Goal: Task Accomplishment & Management: Use online tool/utility

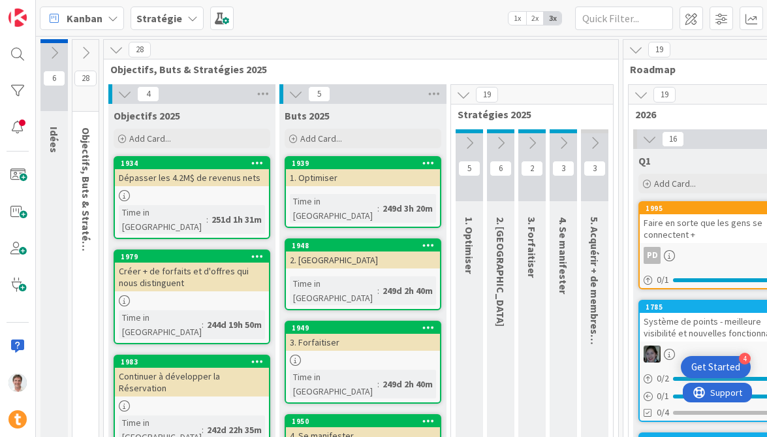
scroll to position [0, 1600]
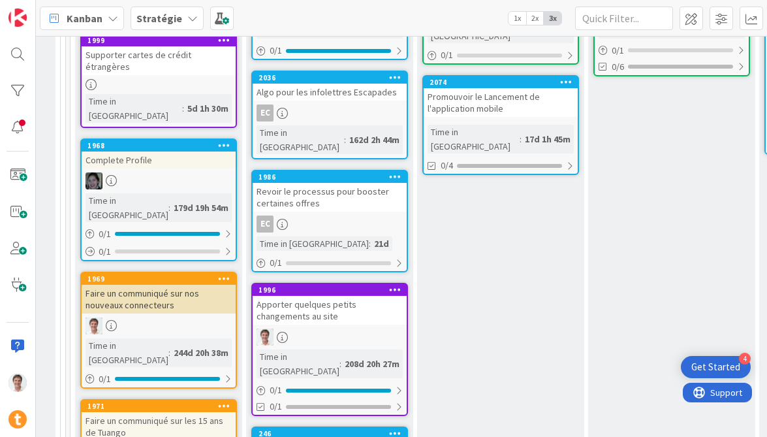
scroll to position [393, 916]
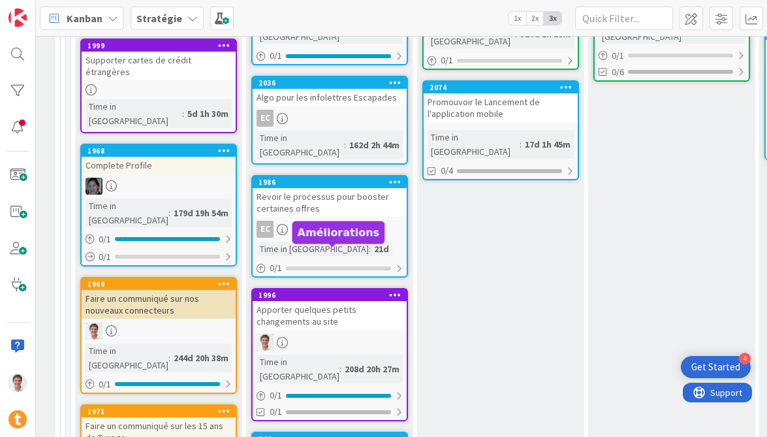
click at [283, 301] on div "Apporter quelques petits changements au site" at bounding box center [330, 315] width 154 height 29
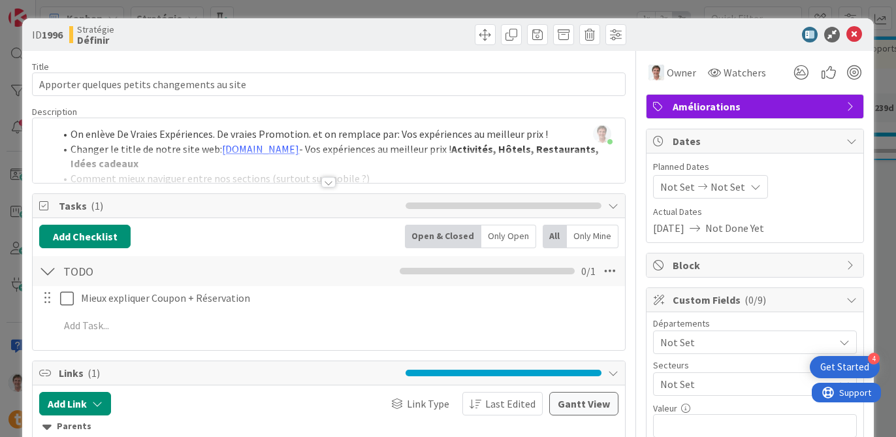
click at [324, 181] on div at bounding box center [328, 182] width 14 height 10
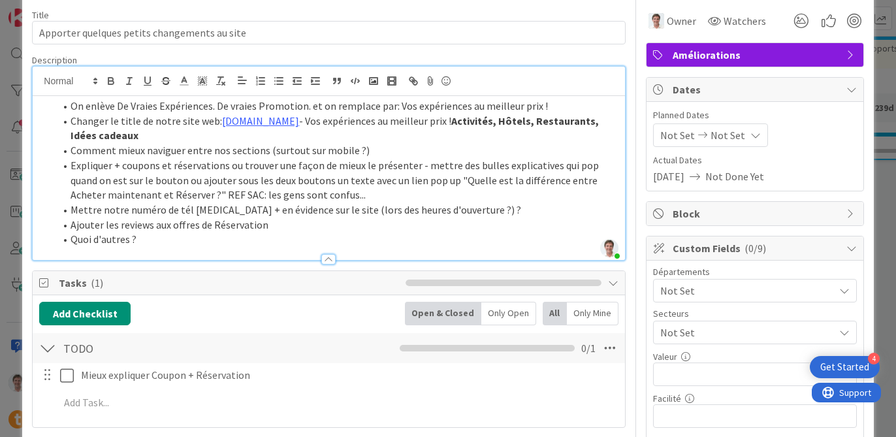
scroll to position [57, 0]
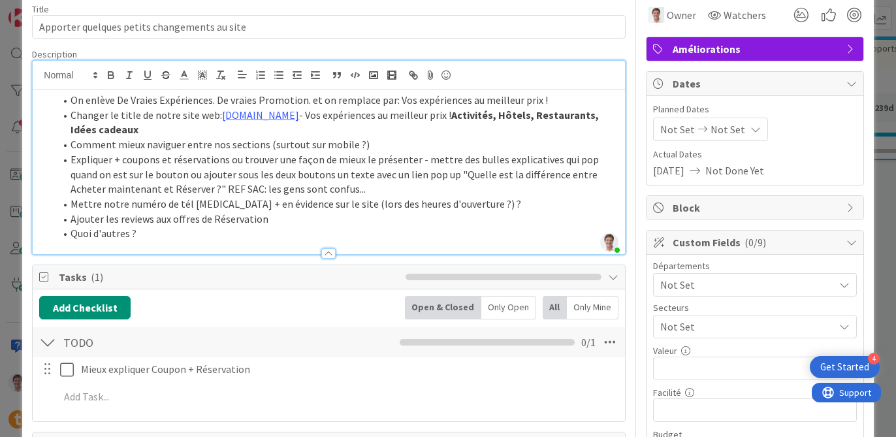
click at [153, 131] on li "Changer le title de notre site web: [DOMAIN_NAME] - Vos expériences au meilleur…" at bounding box center [336, 122] width 563 height 29
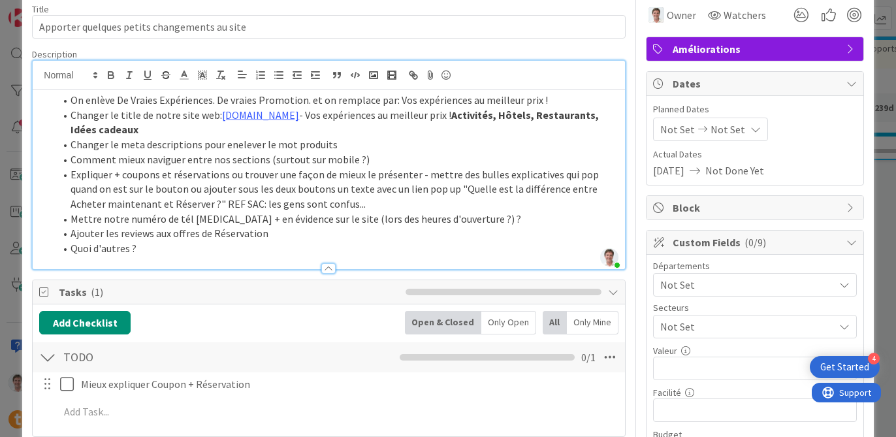
click at [119, 144] on li "Changer le meta descriptions pour enelever le mot produits" at bounding box center [336, 144] width 563 height 15
click at [140, 145] on li "Changer le meta descriptions pour enelever le mot produits" at bounding box center [336, 144] width 563 height 15
click at [238, 146] on li "Changer le meta descriptions pour enelever le mot produits" at bounding box center [336, 144] width 563 height 15
click at [349, 144] on li "Changer le meta descriptions pour enlever le mot produits" at bounding box center [336, 144] width 563 height 15
click at [402, 163] on li "Comment mieux naviguer entre nos sections (surtout sur mobile ?)" at bounding box center [336, 159] width 563 height 15
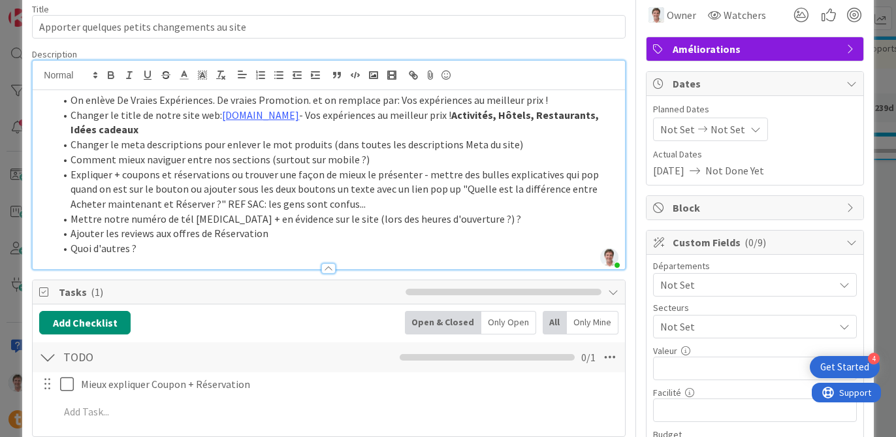
click at [198, 208] on li "Expliquer + coupons et réservations ou trouver une façon de mieux le présenter …" at bounding box center [336, 189] width 563 height 44
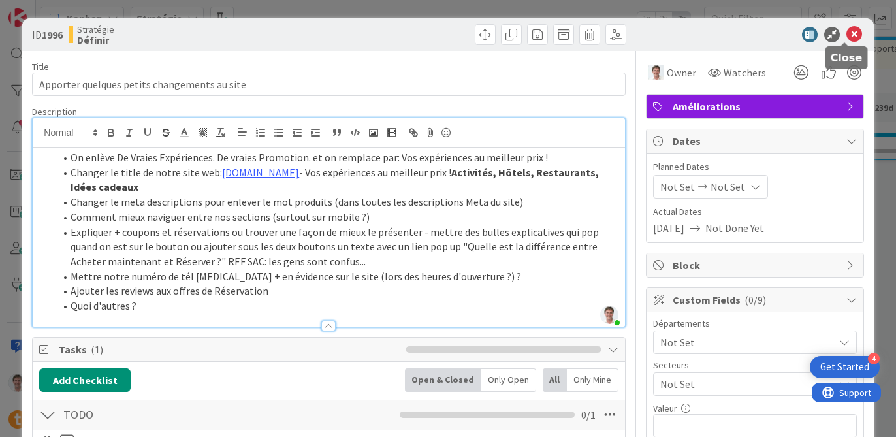
click at [766, 33] on icon at bounding box center [854, 35] width 16 height 16
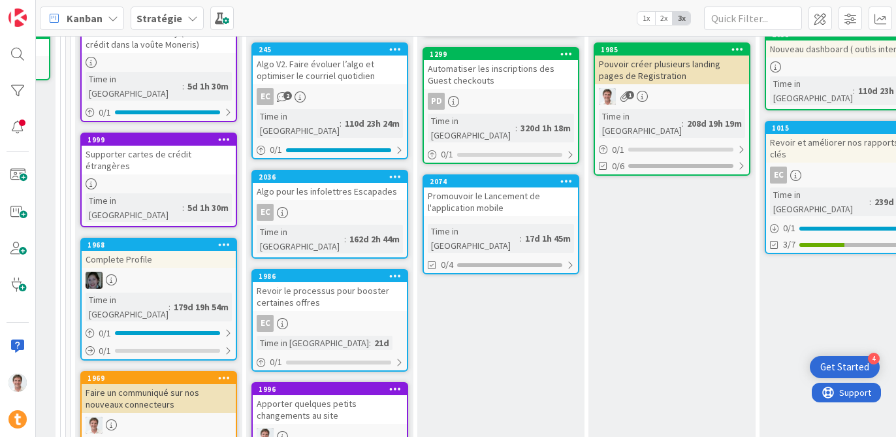
scroll to position [281, 916]
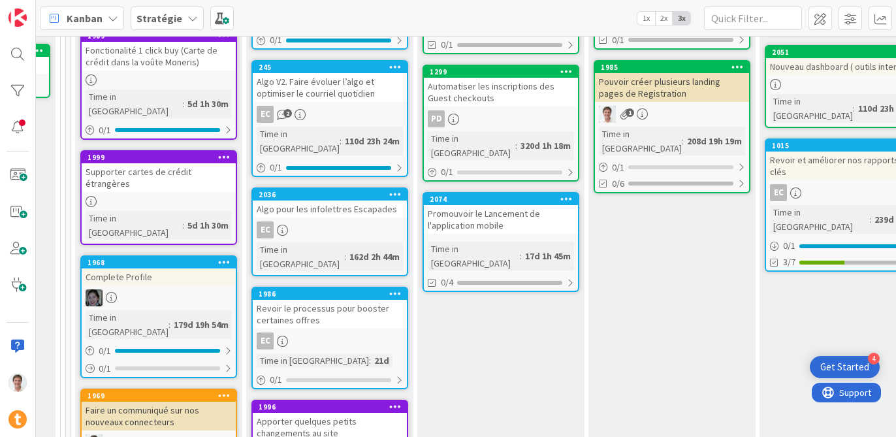
click at [465, 205] on div "Promouvoir le Lancement de l'application mobile" at bounding box center [501, 219] width 154 height 29
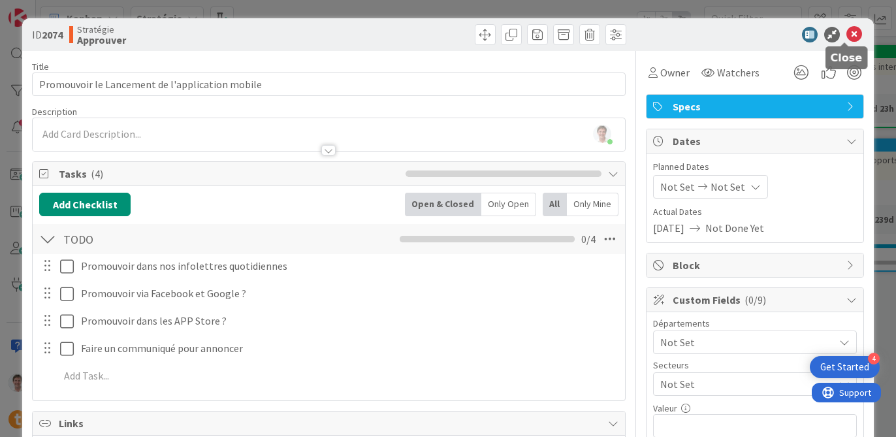
click at [766, 34] on icon at bounding box center [854, 35] width 16 height 16
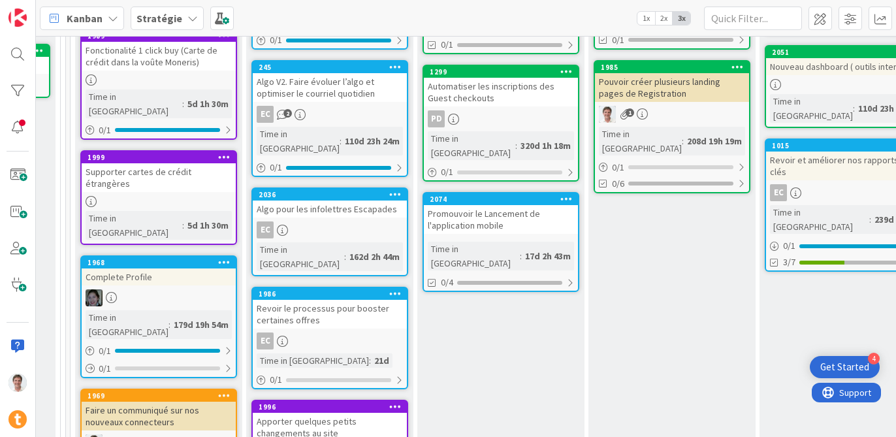
click at [522, 205] on div "Promouvoir le Lancement de l'application mobile" at bounding box center [501, 219] width 154 height 29
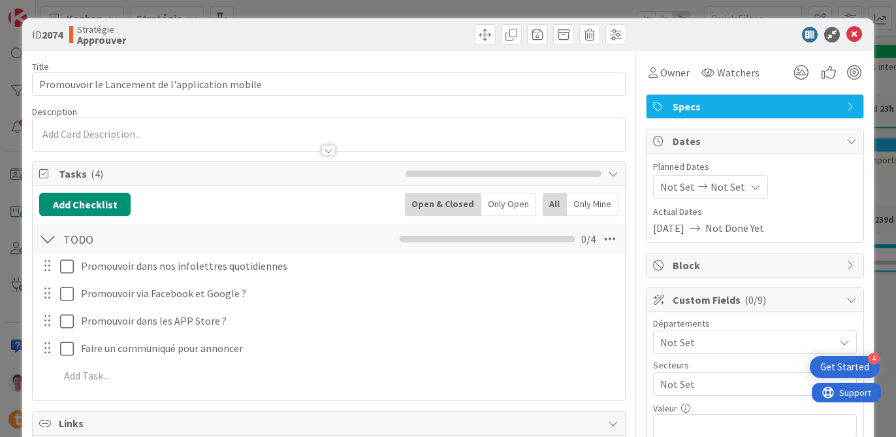
scroll to position [69, 0]
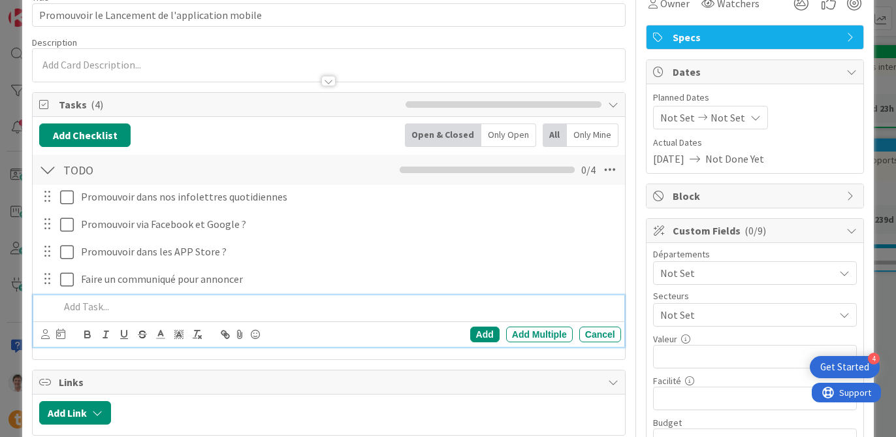
click at [92, 311] on p at bounding box center [337, 306] width 556 height 15
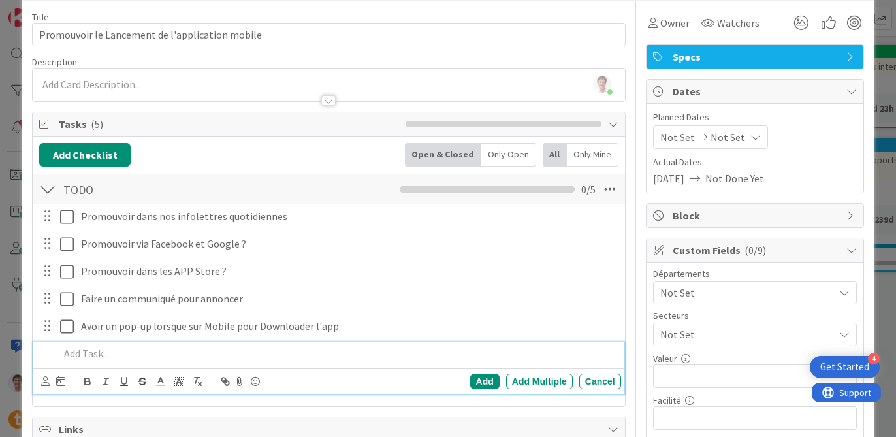
scroll to position [0, 0]
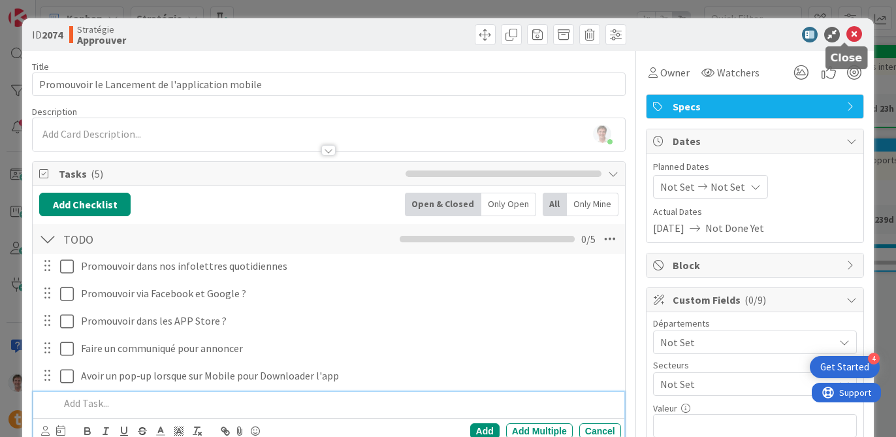
click at [766, 34] on icon at bounding box center [854, 35] width 16 height 16
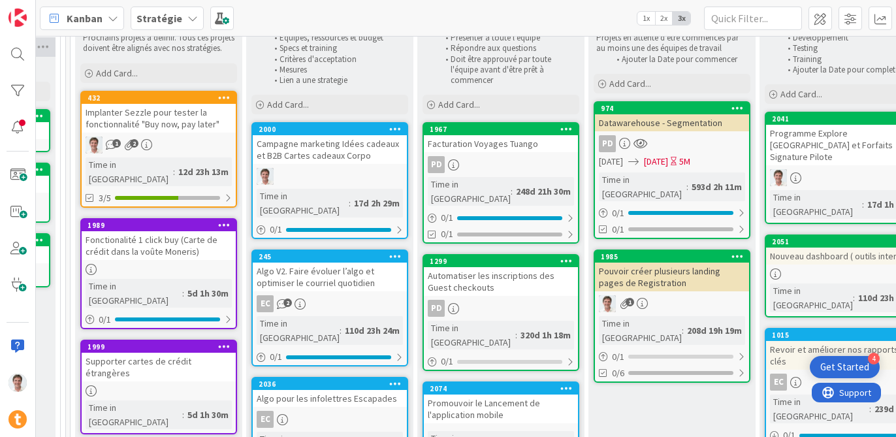
scroll to position [161, 916]
